Goal: Task Accomplishment & Management: Manage account settings

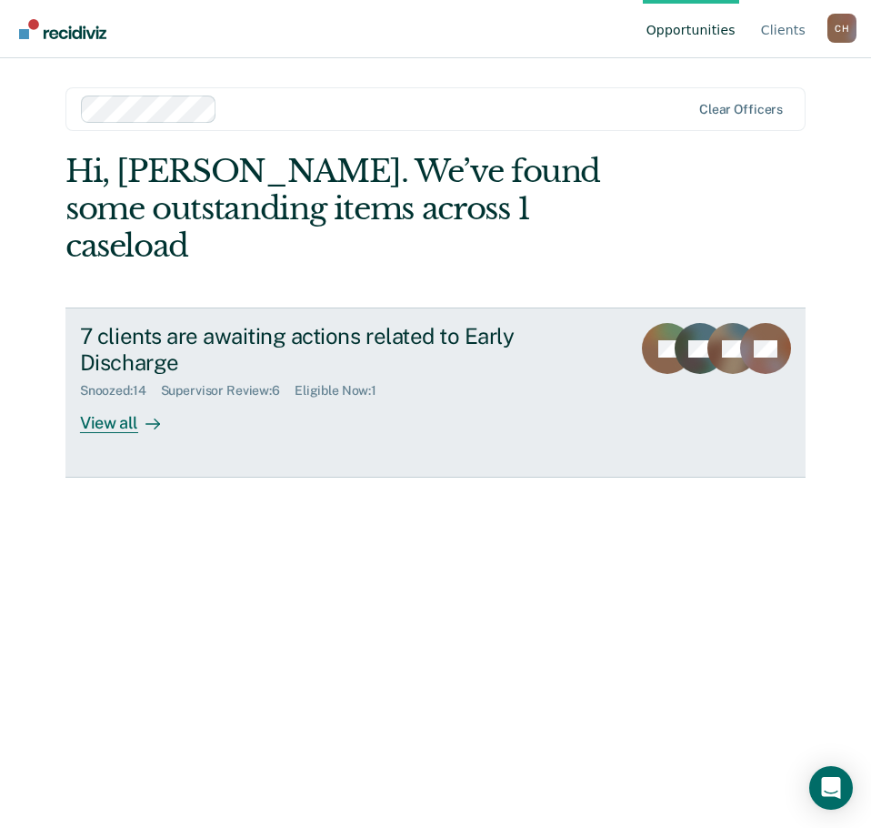
click at [150, 417] on icon at bounding box center [153, 424] width 15 height 15
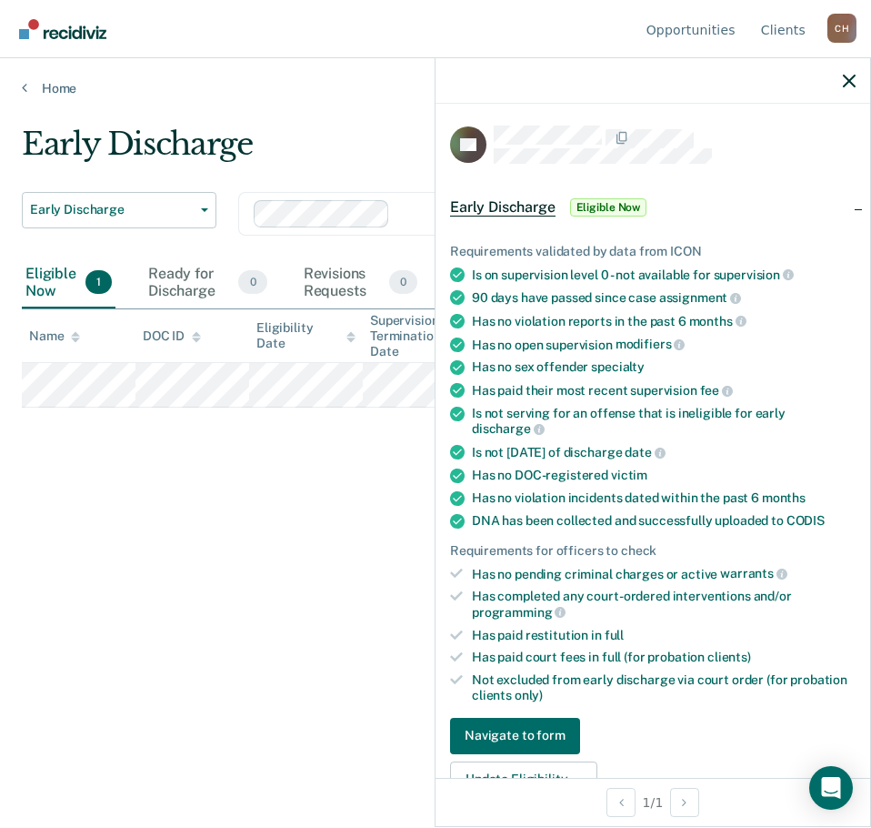
scroll to position [273, 0]
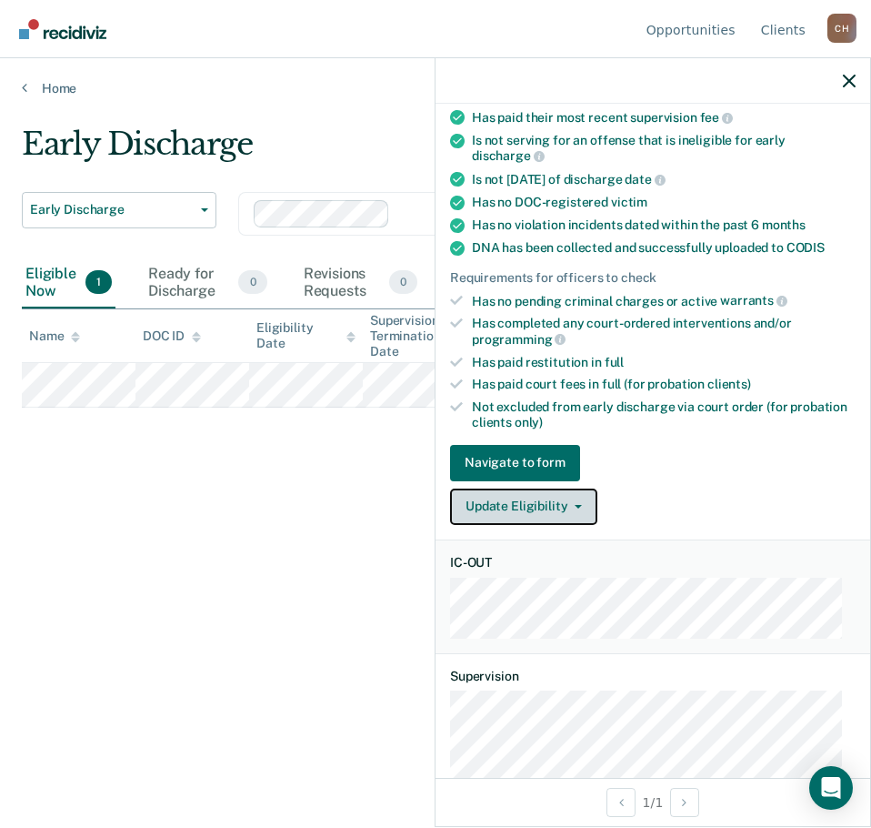
click at [578, 505] on icon "button" at bounding box center [578, 507] width 7 height 4
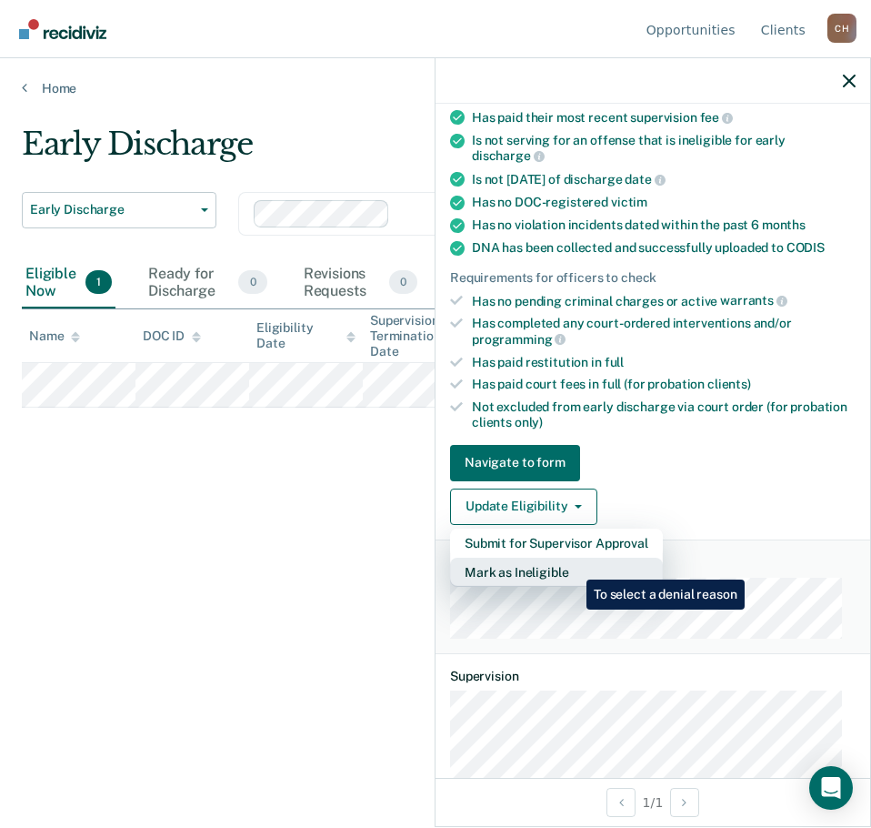
click at [574, 566] on button "Mark as Ineligible" at bounding box center [556, 572] width 213 height 29
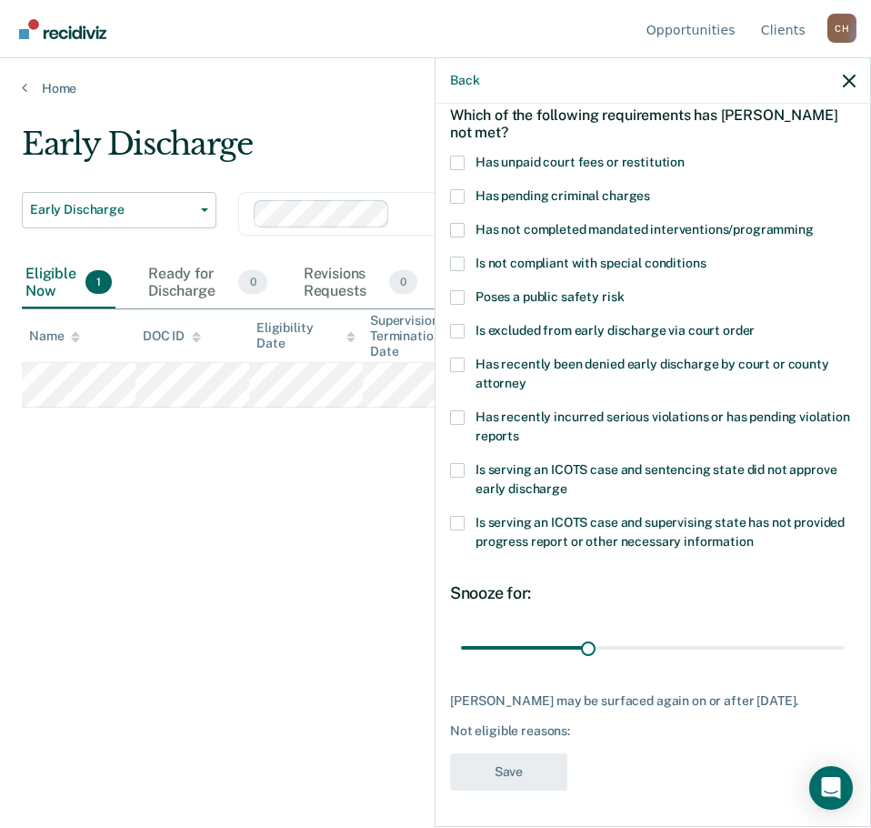
scroll to position [100, 0]
click at [466, 156] on label "Has unpaid court fees or restitution" at bounding box center [653, 165] width 406 height 19
click at [685, 156] on input "Has unpaid court fees or restitution" at bounding box center [685, 156] width 0 height 0
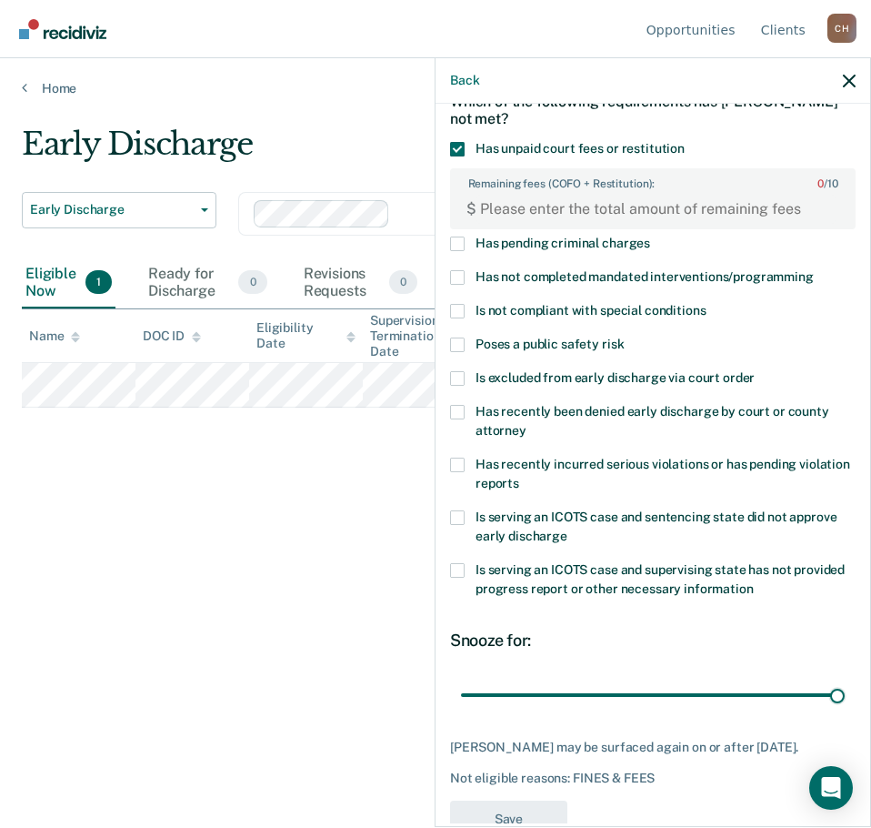
drag, startPoint x: 492, startPoint y: 690, endPoint x: 992, endPoint y: 734, distance: 502.2
type input "365"
click at [845, 710] on input "range" at bounding box center [653, 695] width 384 height 32
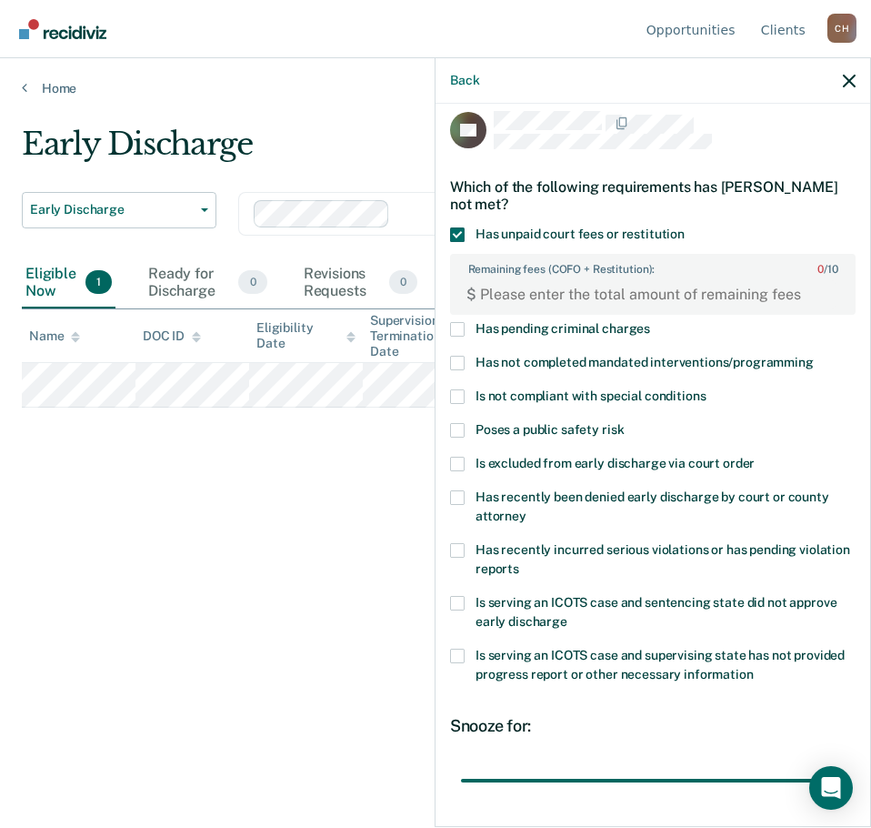
scroll to position [0, 0]
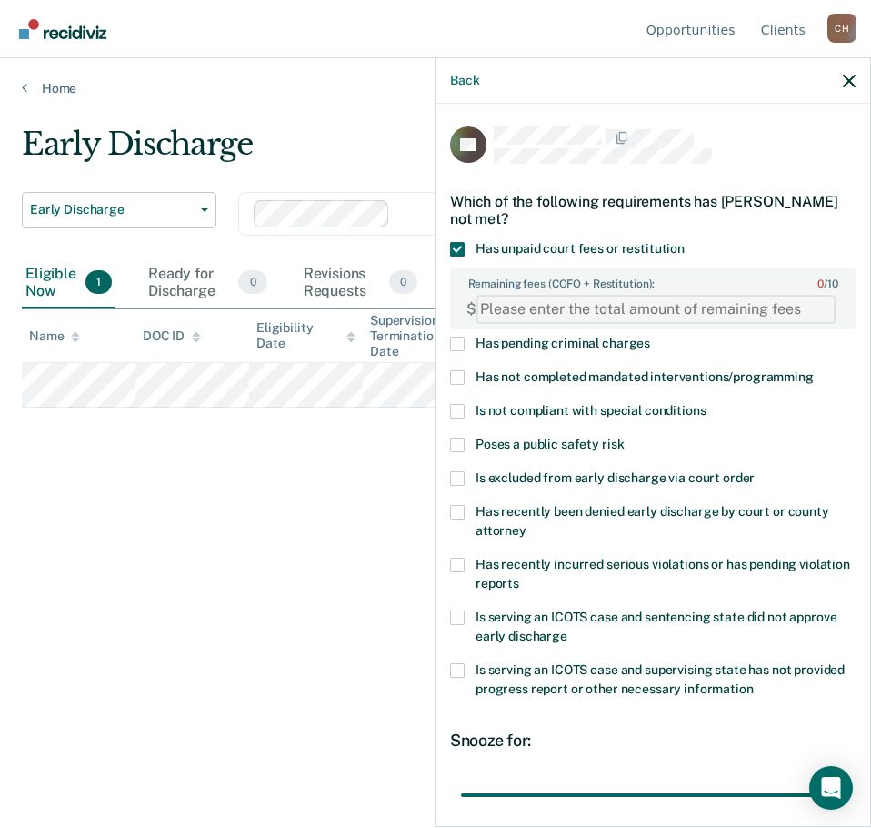
click at [569, 303] on FEESReasonInput "Remaining fees (COFO + Restitution): 0 / 10" at bounding box center [656, 309] width 359 height 29
click at [771, 273] on label "Remaining fees (COFO + Restitution): 0 / 10" at bounding box center [653, 280] width 402 height 20
click at [771, 295] on FEESReasonInput "Remaining fees (COFO + Restitution): 0 / 10" at bounding box center [656, 309] width 359 height 29
click at [816, 311] on FEESReasonInput "-1" at bounding box center [656, 309] width 359 height 29
click at [808, 296] on FEESReasonInput "-1" at bounding box center [656, 309] width 359 height 29
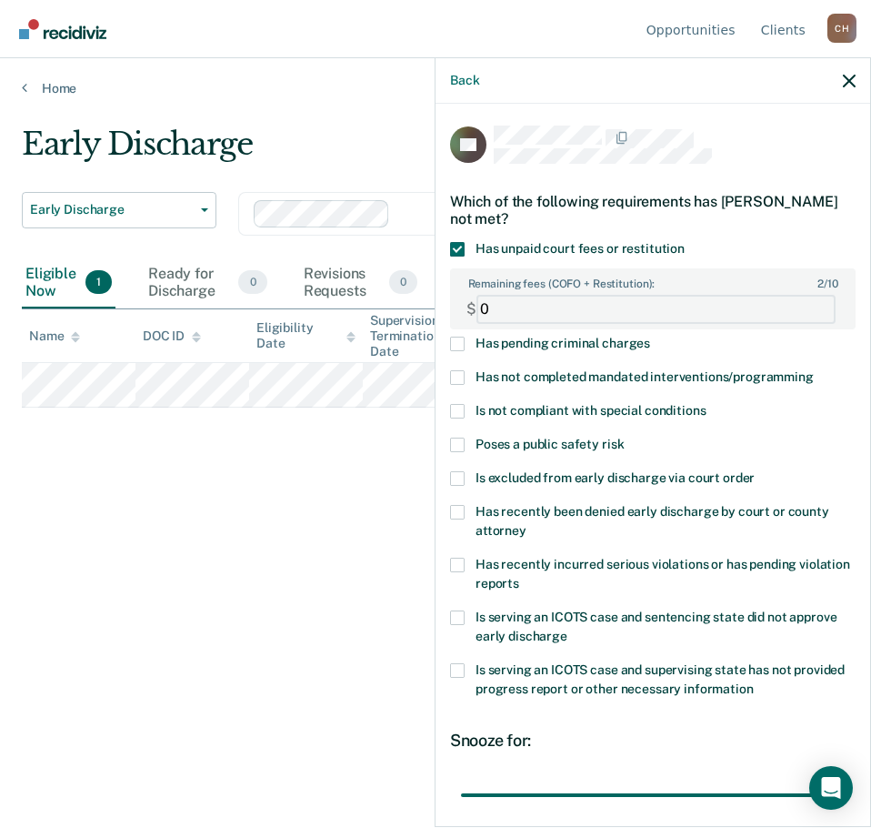
click at [812, 302] on FEESReasonInput "0" at bounding box center [656, 309] width 359 height 29
drag, startPoint x: 639, startPoint y: 309, endPoint x: 291, endPoint y: 323, distance: 347.8
click at [296, 326] on body "Looks like you’re using Internet Explorer 11. For faster loading and a better e…" at bounding box center [435, 414] width 871 height 828
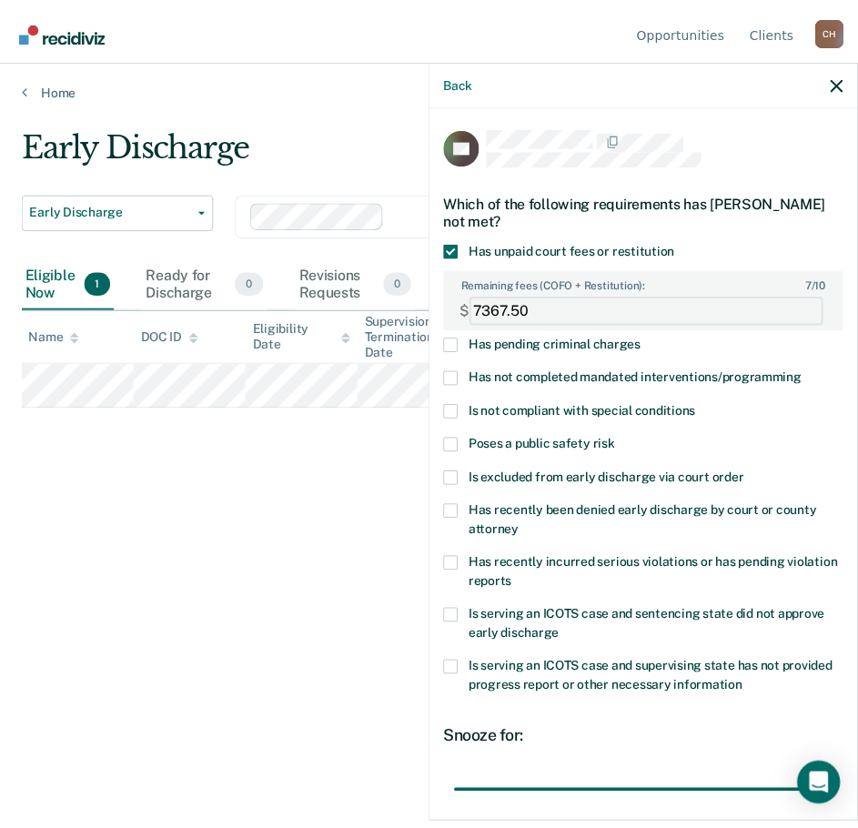
scroll to position [145, 0]
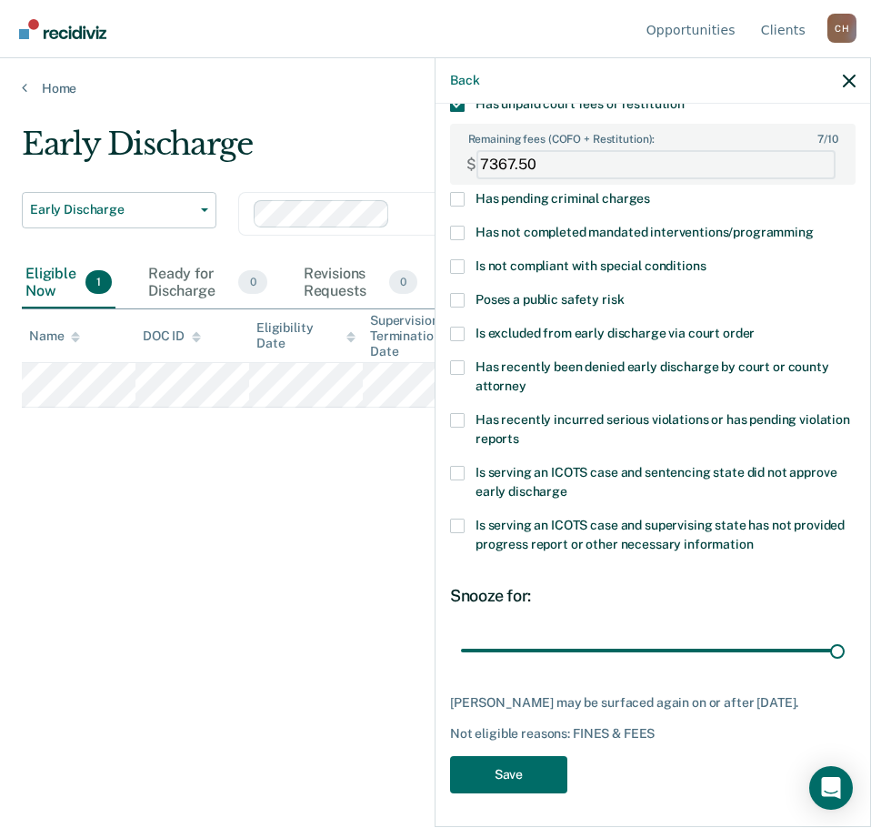
type FEESReasonInput "7367.50"
click at [508, 774] on button "Save" at bounding box center [508, 774] width 117 height 37
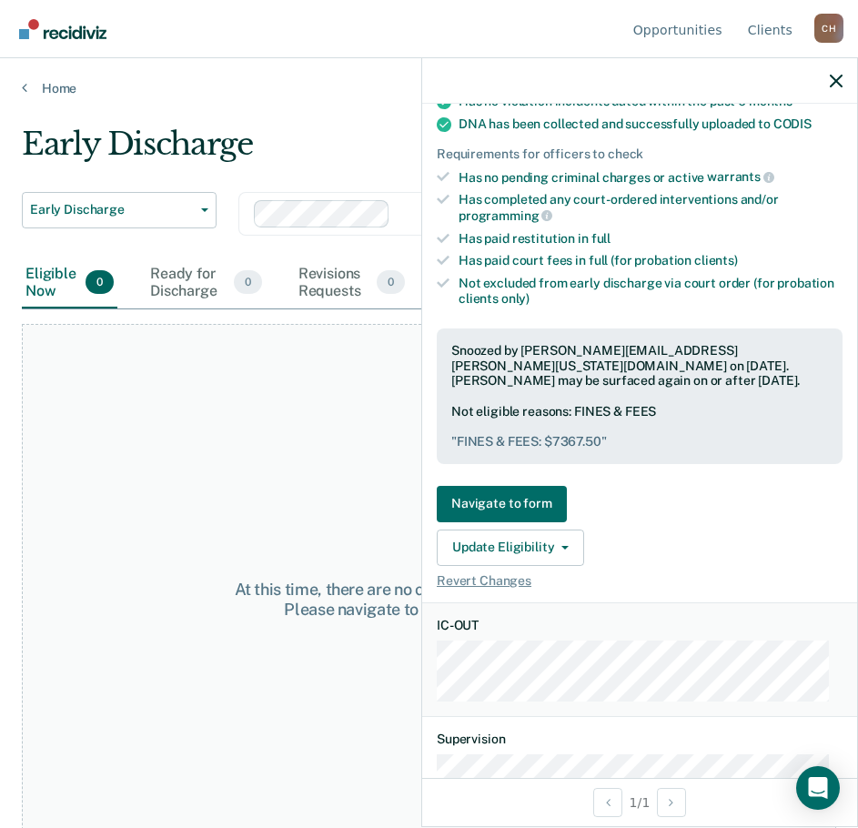
scroll to position [508, 0]
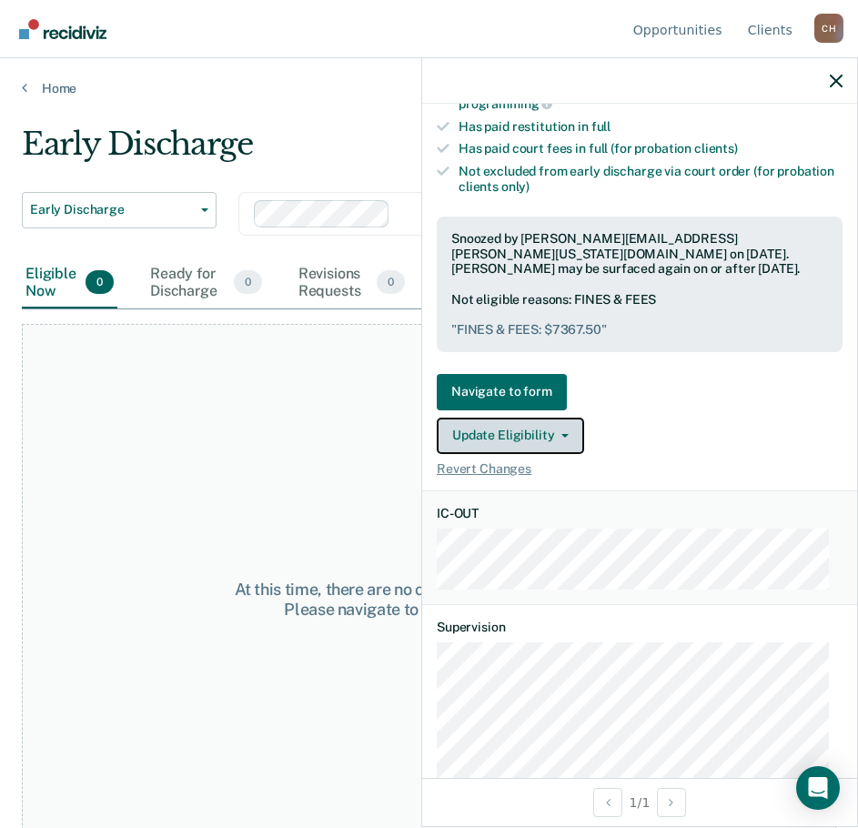
click at [564, 434] on icon "button" at bounding box center [564, 436] width 7 height 4
click at [715, 430] on div "Update Eligibility Change Snooze/Denial Reason" at bounding box center [640, 436] width 406 height 36
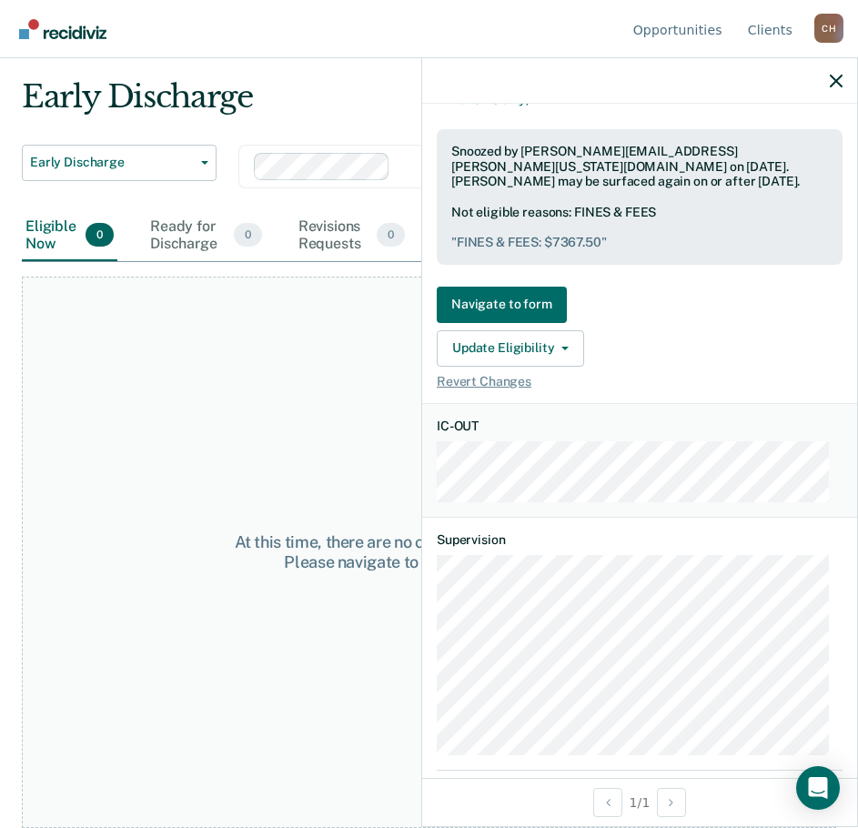
scroll to position [778, 0]
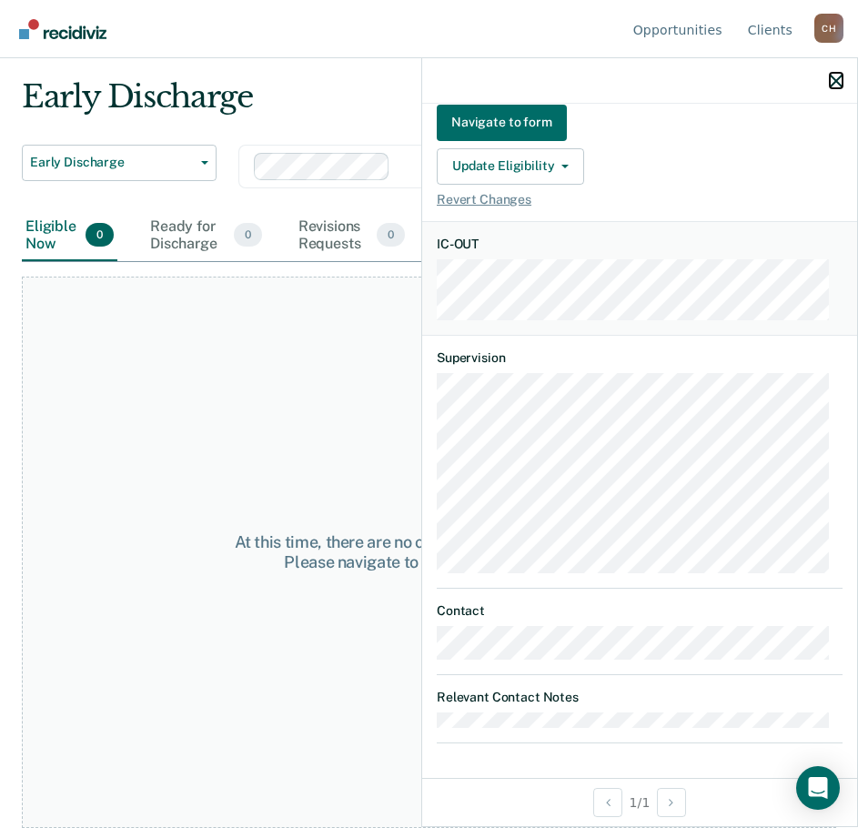
click at [840, 75] on button "button" at bounding box center [836, 80] width 13 height 15
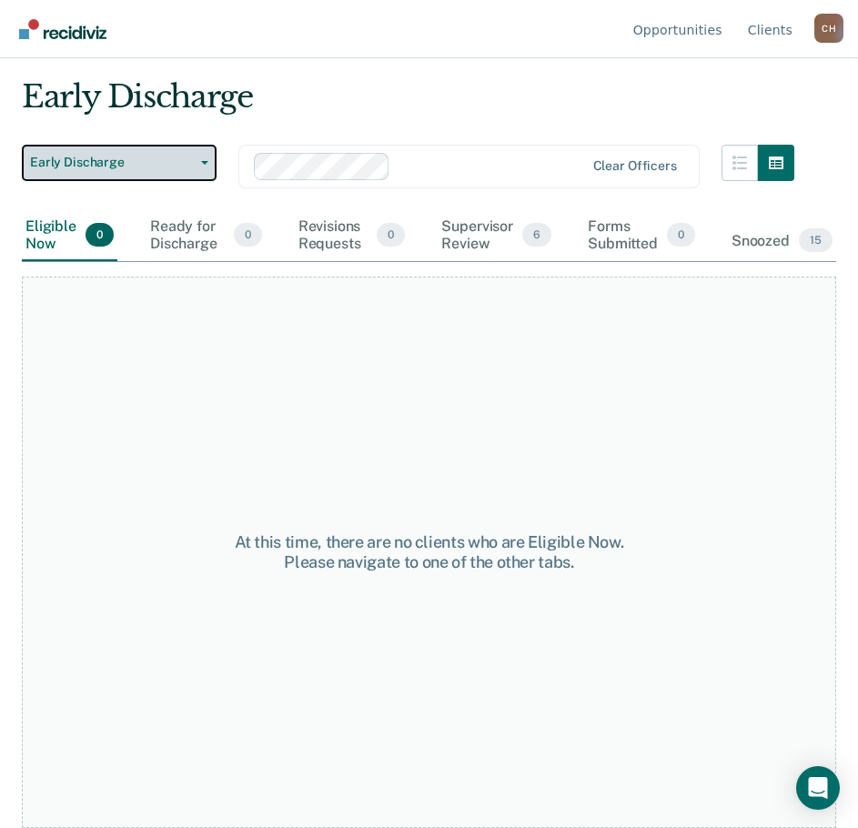
click at [198, 161] on span "button" at bounding box center [201, 163] width 15 height 4
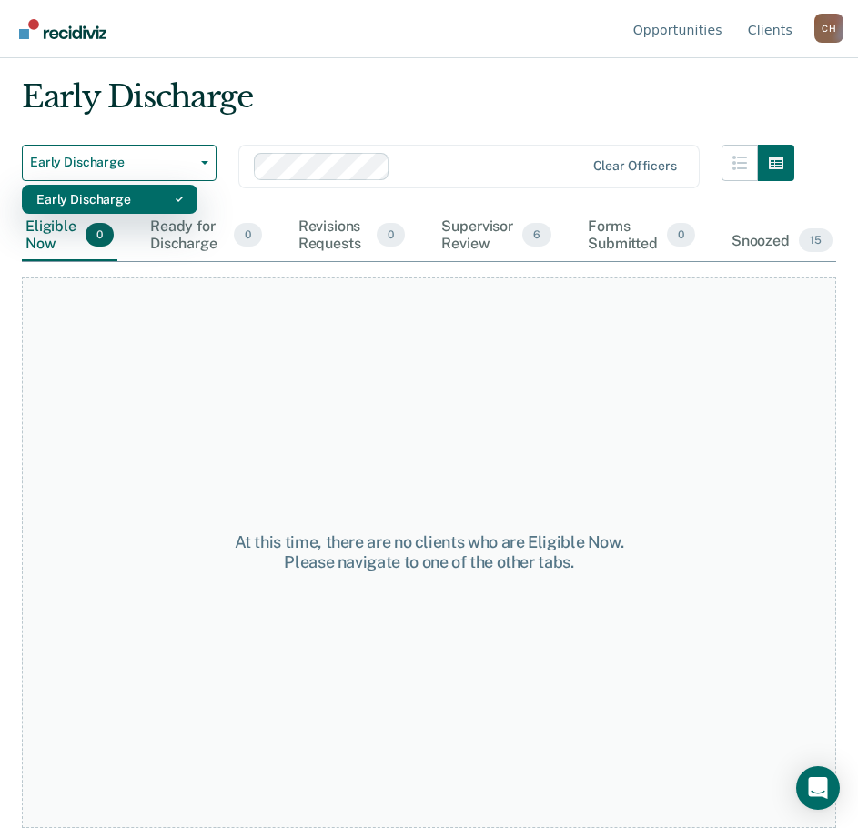
click at [189, 205] on button "Early Discharge" at bounding box center [110, 199] width 176 height 29
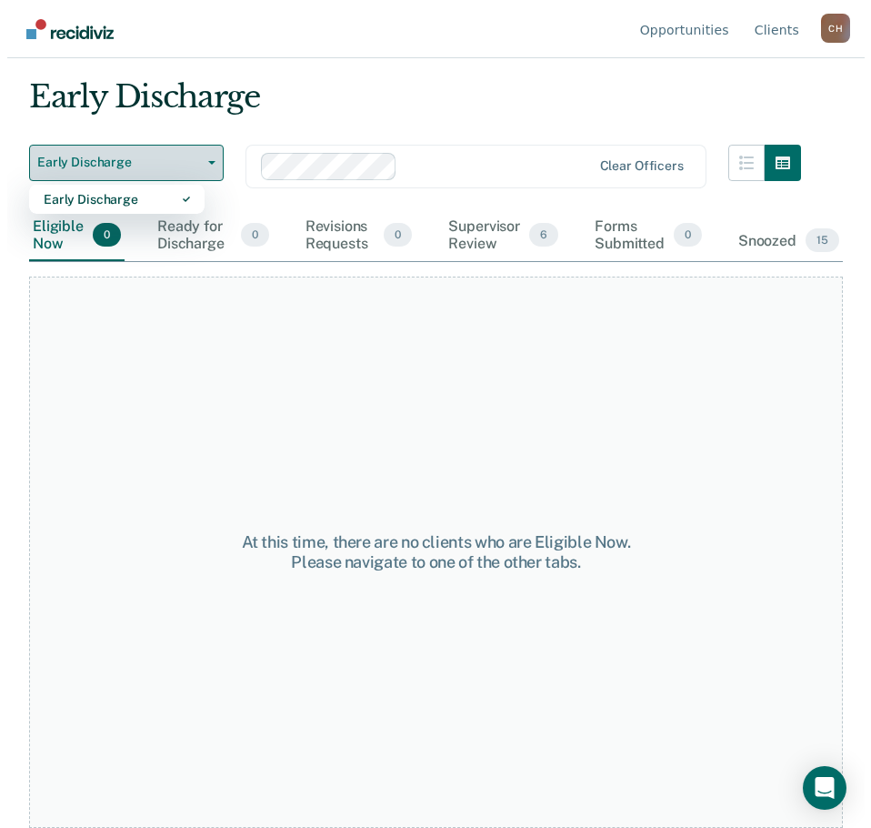
scroll to position [0, 0]
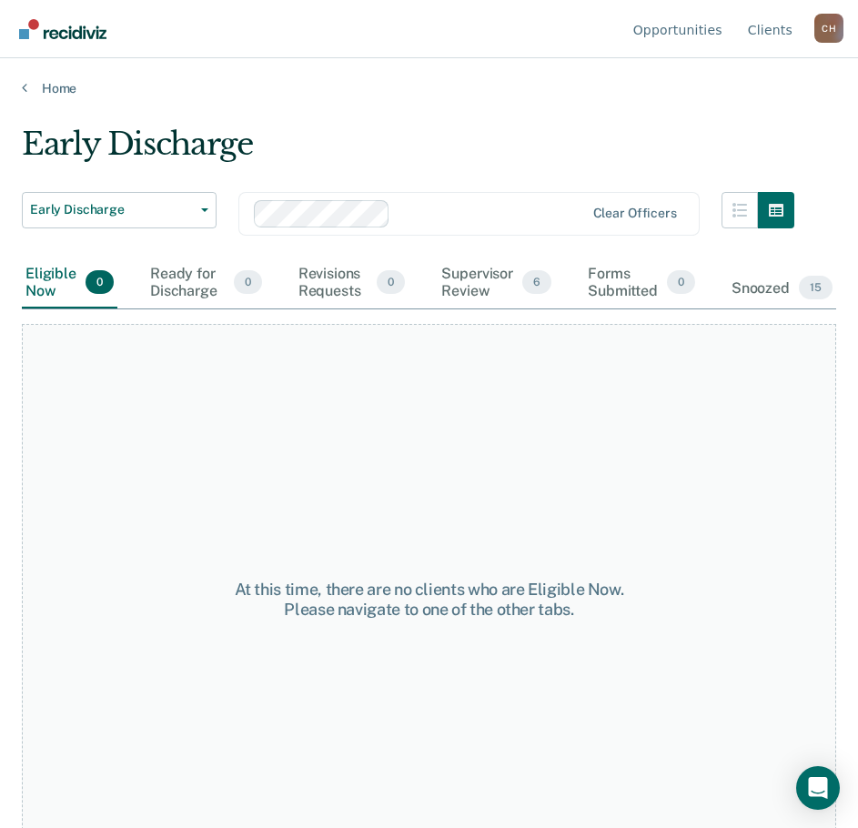
click at [468, 281] on div "Supervisor Review 6" at bounding box center [496, 282] width 117 height 51
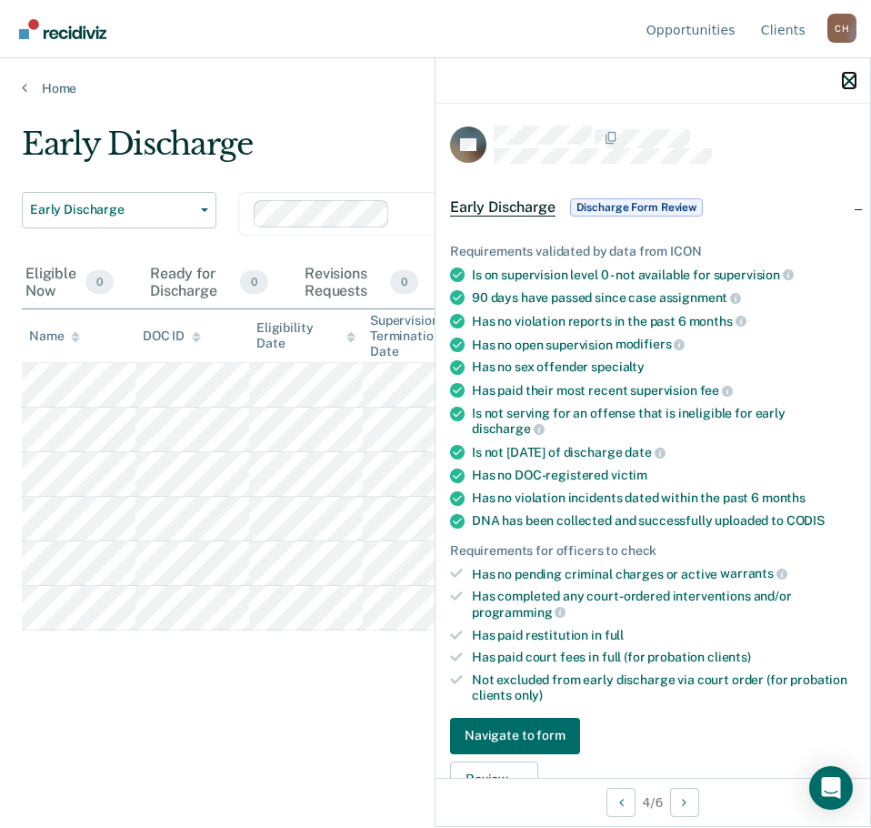
click at [854, 77] on icon "button" at bounding box center [849, 81] width 13 height 13
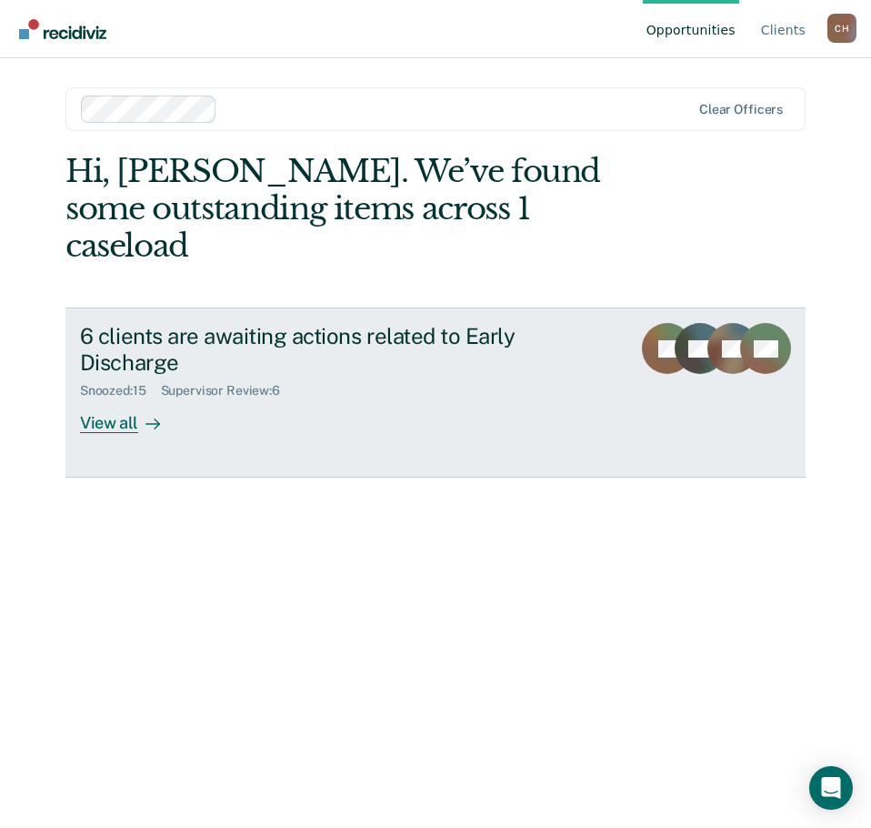
click at [488, 345] on div "6 clients are awaiting actions related to Early Discharge Snoozed : 15 Supervis…" at bounding box center [370, 378] width 580 height 110
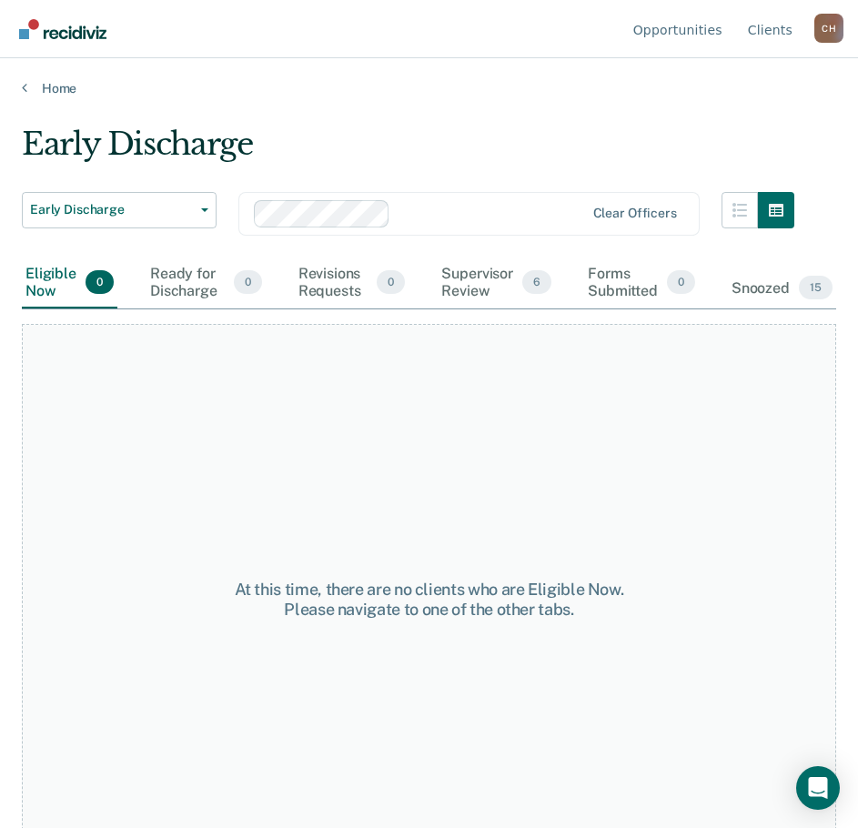
click at [468, 262] on div "Supervisor Review 6" at bounding box center [496, 282] width 117 height 51
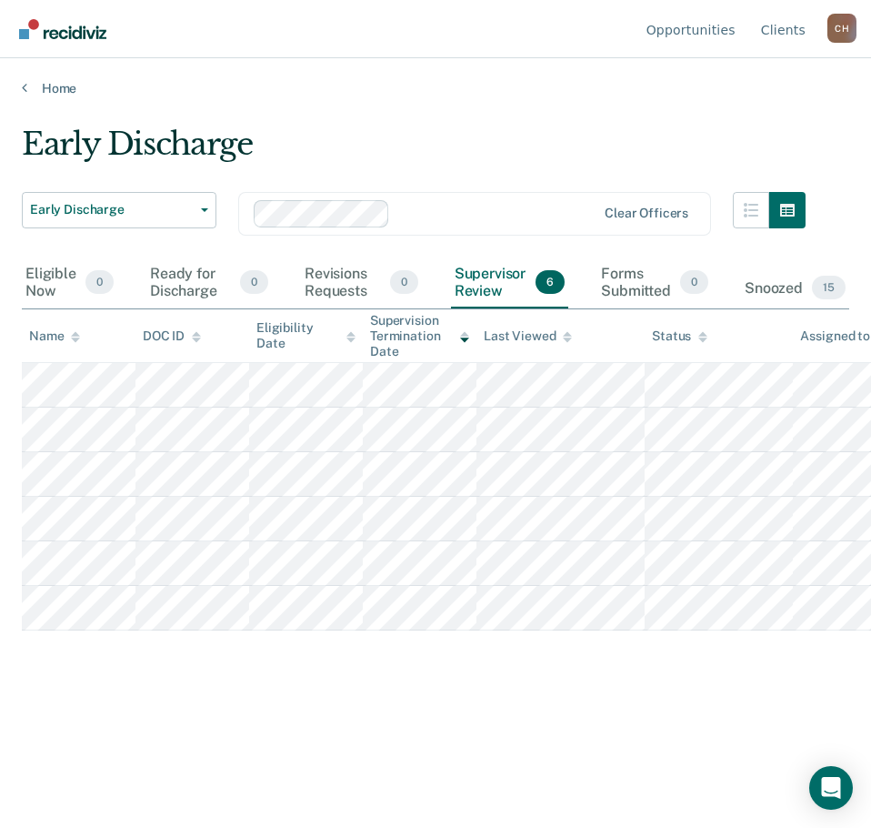
click at [800, 277] on div "Snoozed 15" at bounding box center [795, 288] width 108 height 40
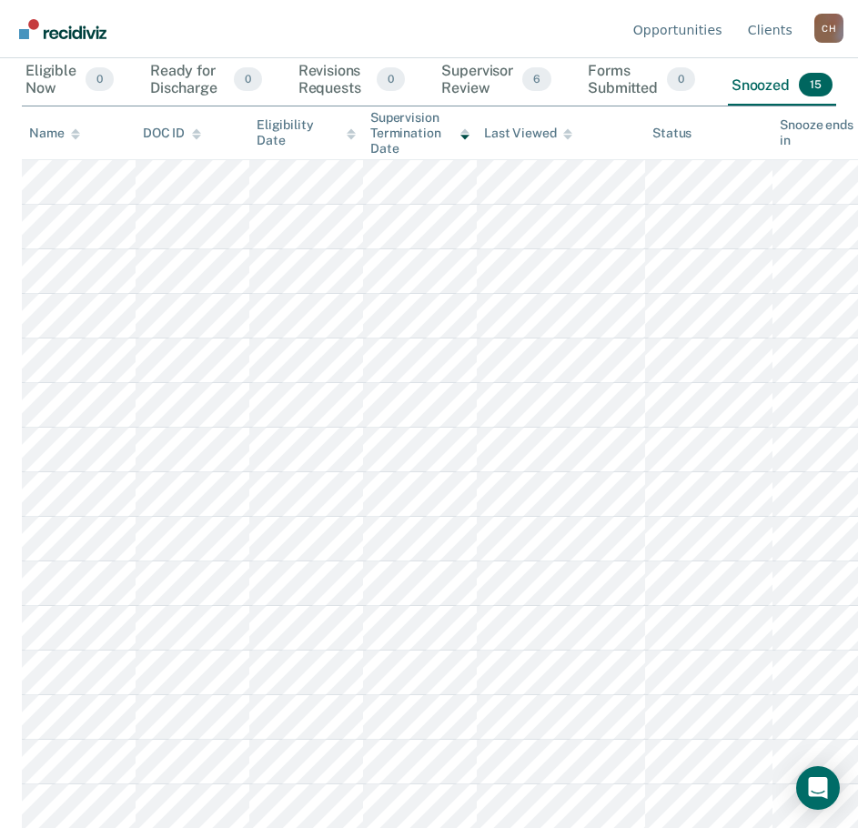
scroll to position [204, 0]
